Goal: Information Seeking & Learning: Stay updated

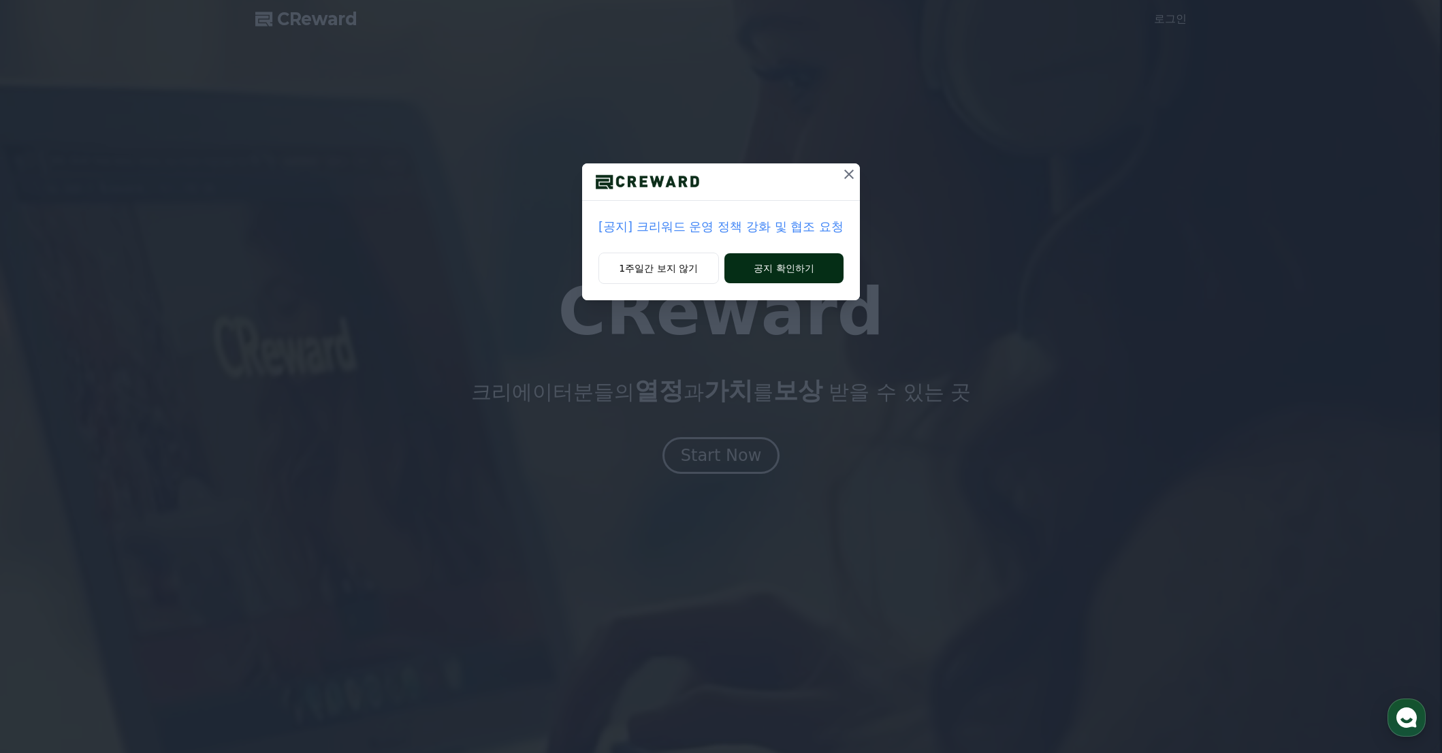
click at [760, 272] on button "공지 확인하기" at bounding box center [784, 268] width 119 height 30
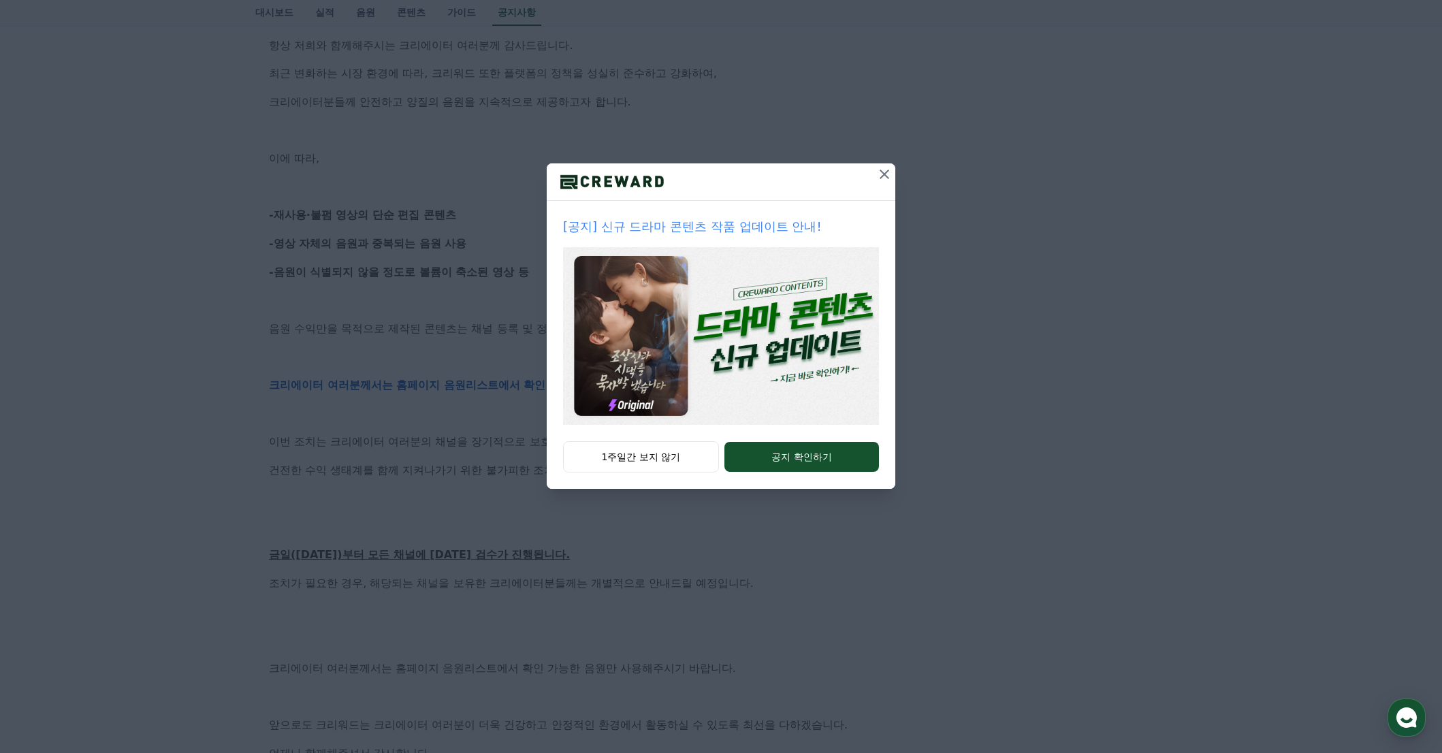
scroll to position [286, 0]
click at [780, 447] on button "공지 확인하기" at bounding box center [802, 457] width 155 height 30
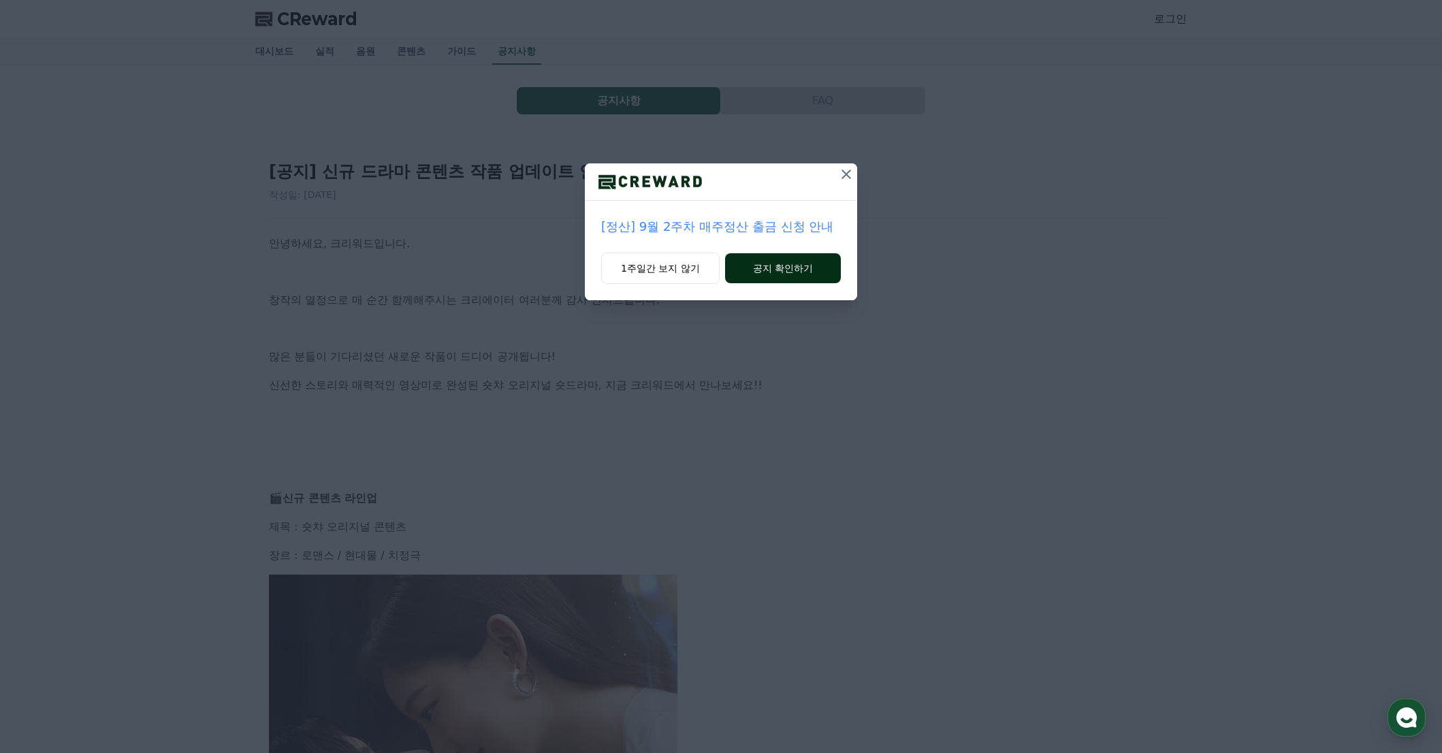
click at [782, 272] on button "공지 확인하기" at bounding box center [783, 268] width 116 height 30
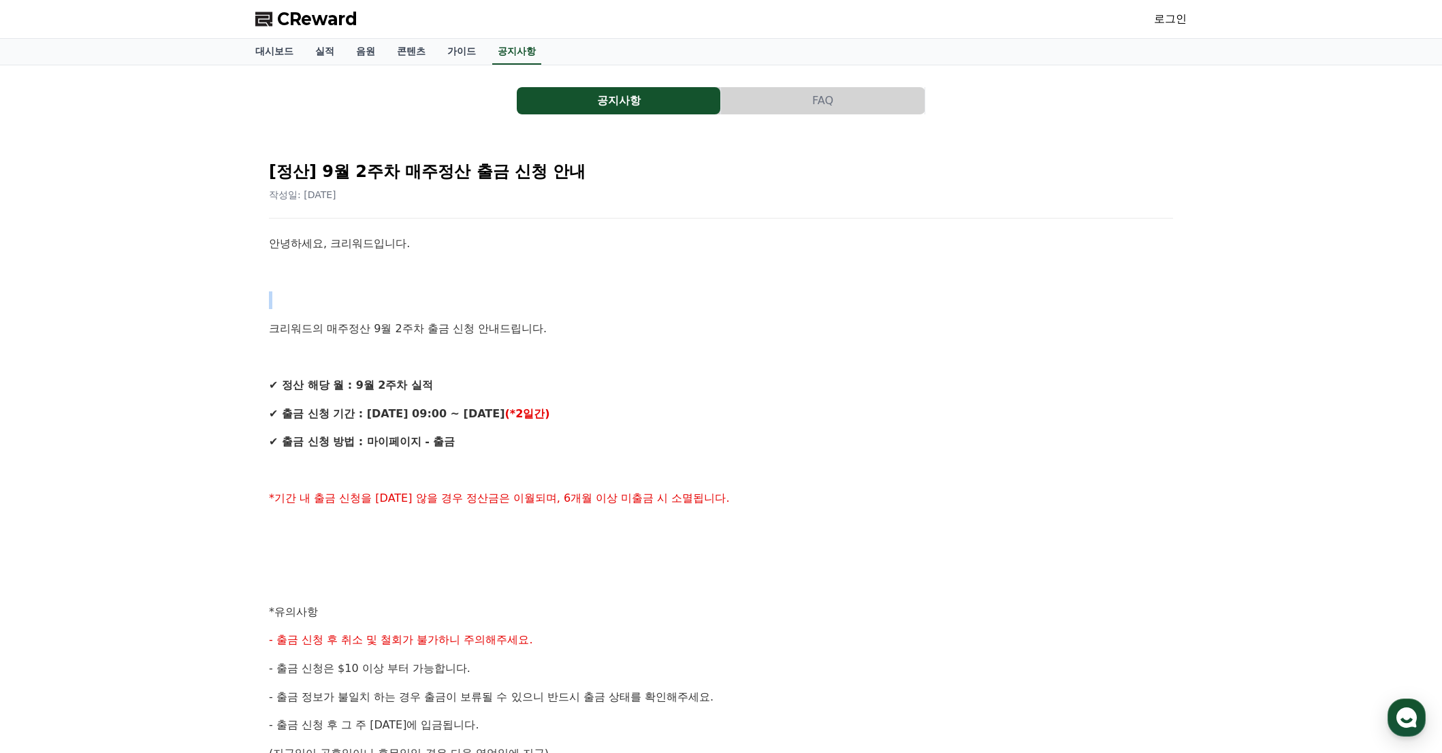
drag, startPoint x: 386, startPoint y: 306, endPoint x: 511, endPoint y: 334, distance: 127.9
click at [435, 320] on div "안녕하세요, 크리워드입니다. 크리워드의 매주정산 9월 2주차 출금 신청 안내드립니다. ✔ 정산 해당 월 : 9월 2주차 실적 ✔ 출금 신청 기…" at bounding box center [721, 626] width 904 height 783
drag, startPoint x: 522, startPoint y: 340, endPoint x: 567, endPoint y: 375, distance: 56.3
click at [553, 364] on div "안녕하세요, 크리워드입니다. 크리워드의 매주정산 9월 2주차 출금 신청 안내드립니다. ✔ 정산 해당 월 : 9월 2주차 실적 ✔ 출금 신청 기…" at bounding box center [721, 626] width 904 height 783
drag, startPoint x: 593, startPoint y: 422, endPoint x: 616, endPoint y: 404, distance: 28.6
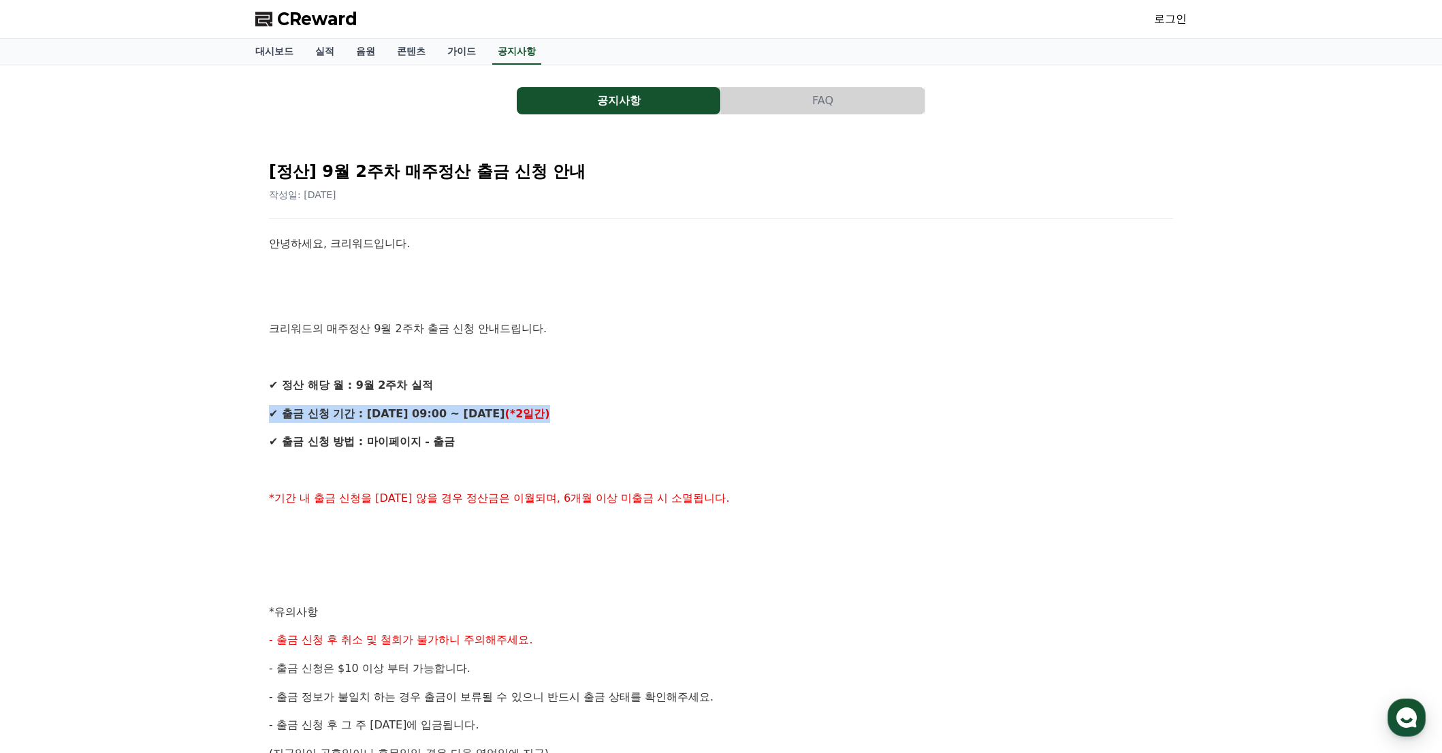
click at [593, 422] on div "안녕하세요, 크리워드입니다. 크리워드의 매주정산 9월 2주차 출금 신청 안내드립니다. ✔ 정산 해당 월 : 9월 2주차 실적 ✔ 출금 신청 기…" at bounding box center [721, 626] width 904 height 783
click at [628, 405] on div "안녕하세요, 크리워드입니다. 크리워드의 매주정산 9월 2주차 출금 신청 안내드립니다. ✔ 정산 해당 월 : 9월 2주차 실적 ✔ 출금 신청 기…" at bounding box center [721, 626] width 904 height 783
click at [629, 421] on p "✔ 출금 신청 기간 : 9/17 (수) 09:00 ~ 9/18 (목) (*2일간)" at bounding box center [721, 414] width 904 height 18
click at [271, 52] on link "대시보드" at bounding box center [274, 52] width 60 height 26
